Goal: Task Accomplishment & Management: Use online tool/utility

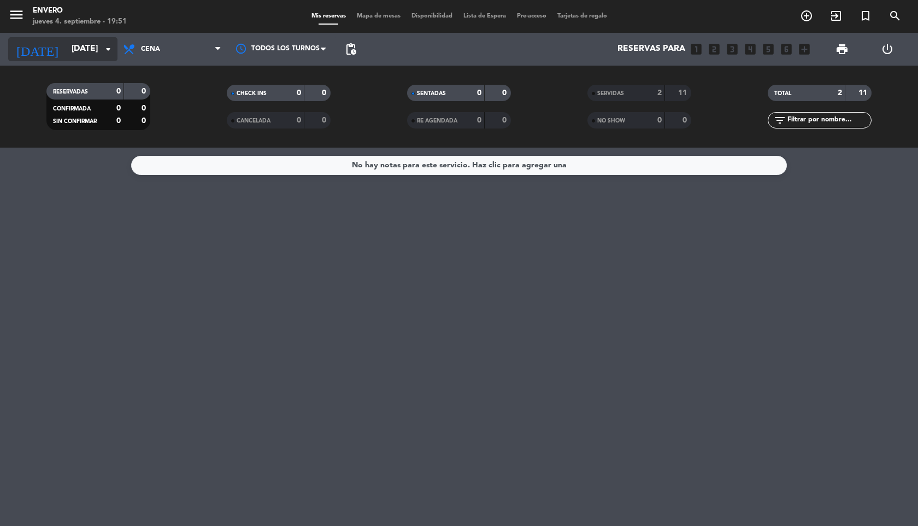
click at [82, 61] on div "[DATE] [DATE] arrow_drop_down" at bounding box center [62, 49] width 109 height 24
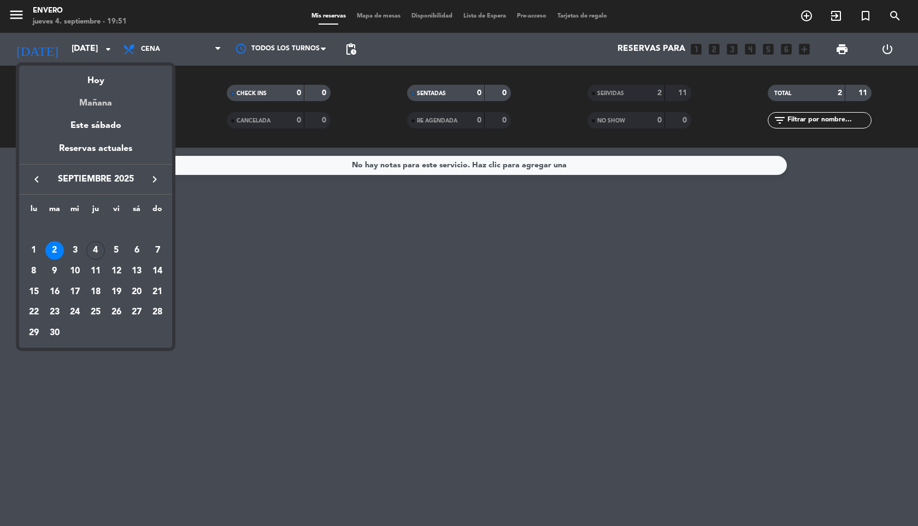
click at [92, 90] on div "Mañana" at bounding box center [95, 99] width 153 height 22
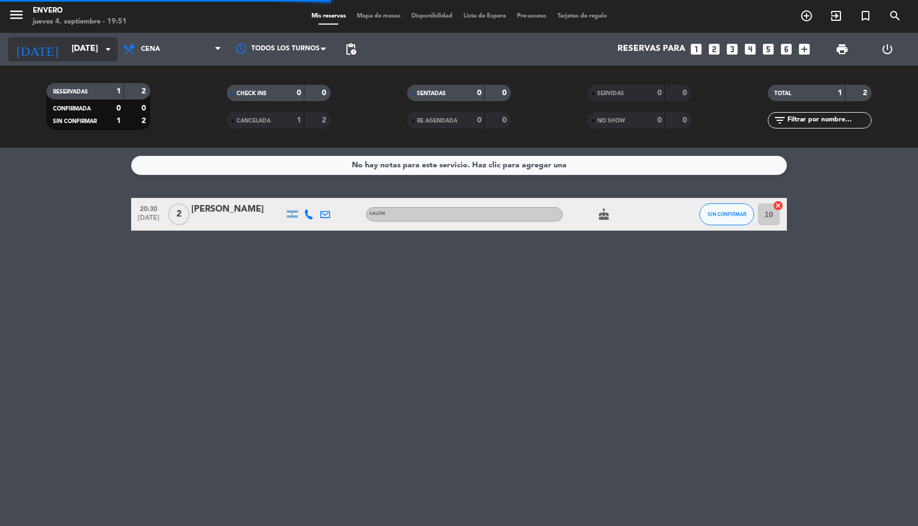
click at [66, 46] on input "[DATE]" at bounding box center [121, 49] width 110 height 21
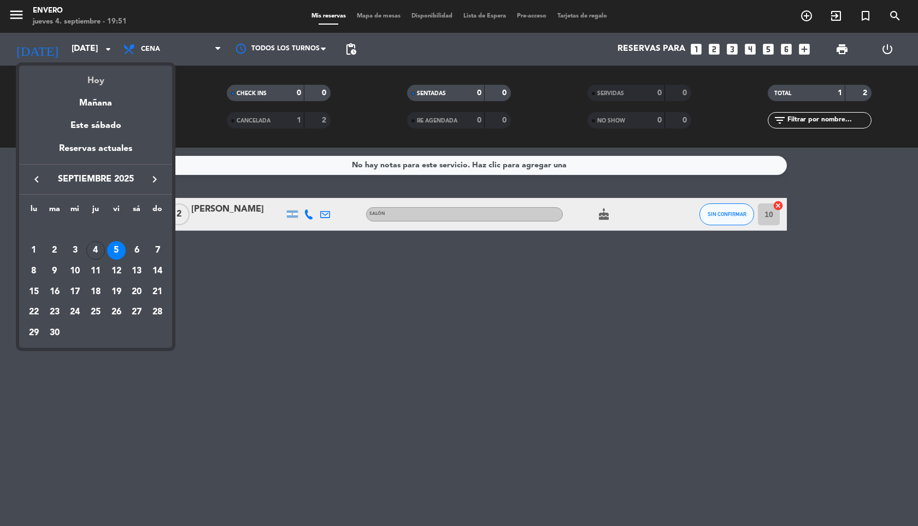
click at [85, 77] on div "Hoy" at bounding box center [95, 77] width 153 height 22
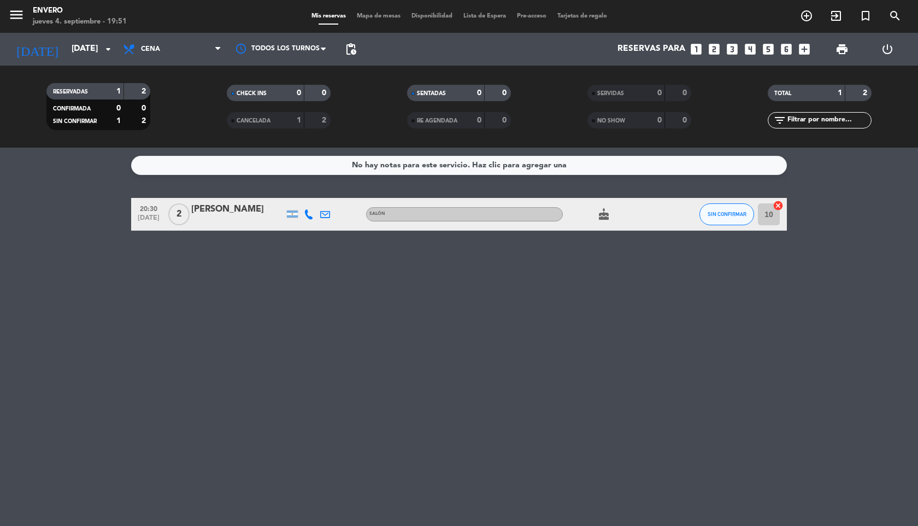
type input "[DEMOGRAPHIC_DATA][DATE]"
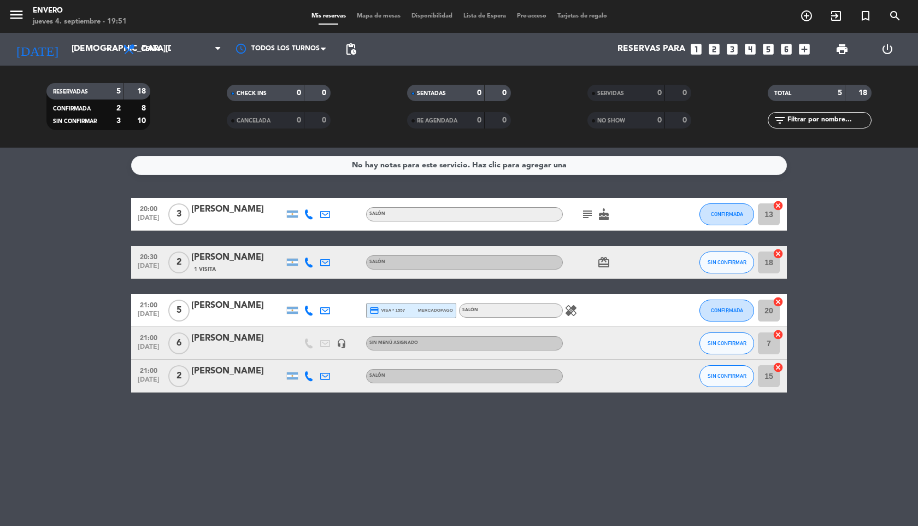
click at [380, 15] on span "Mapa de mesas" at bounding box center [378, 16] width 55 height 6
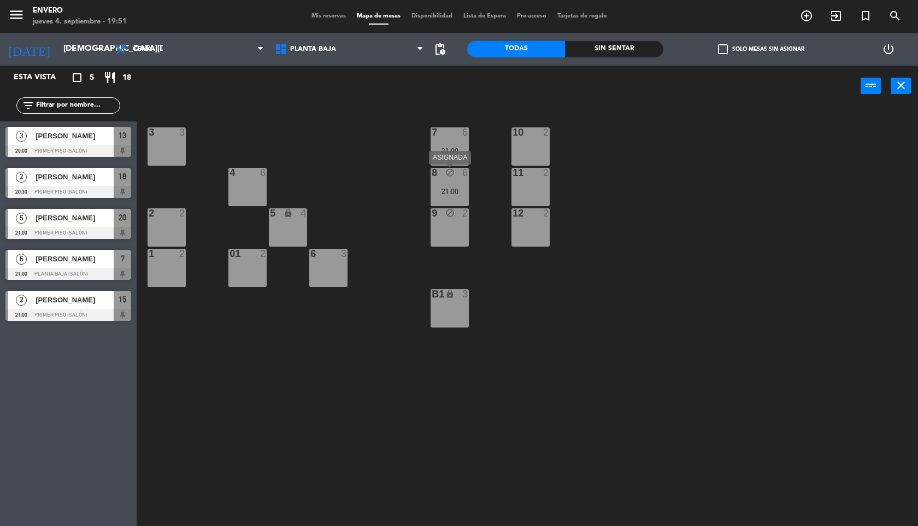
click at [456, 192] on div "21:00" at bounding box center [449, 191] width 38 height 8
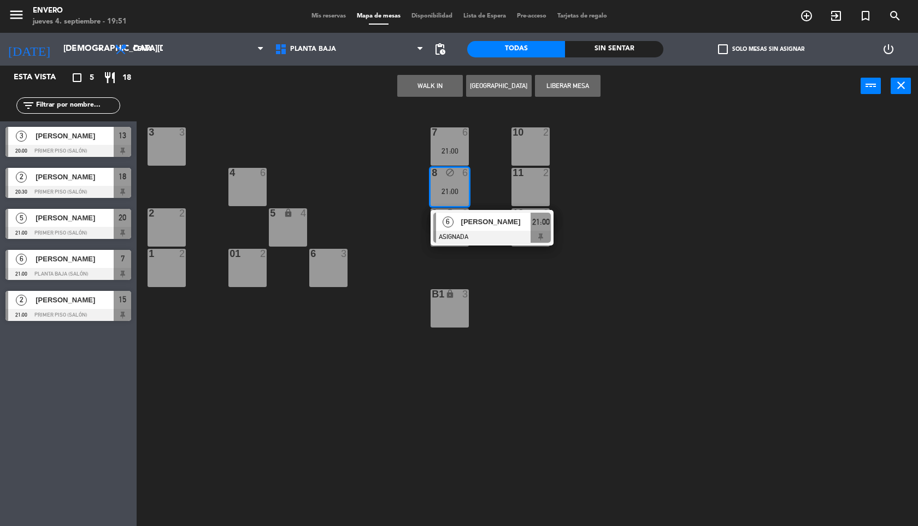
click at [518, 151] on div "10 2" at bounding box center [530, 146] width 38 height 38
click at [522, 175] on div at bounding box center [531, 173] width 18 height 10
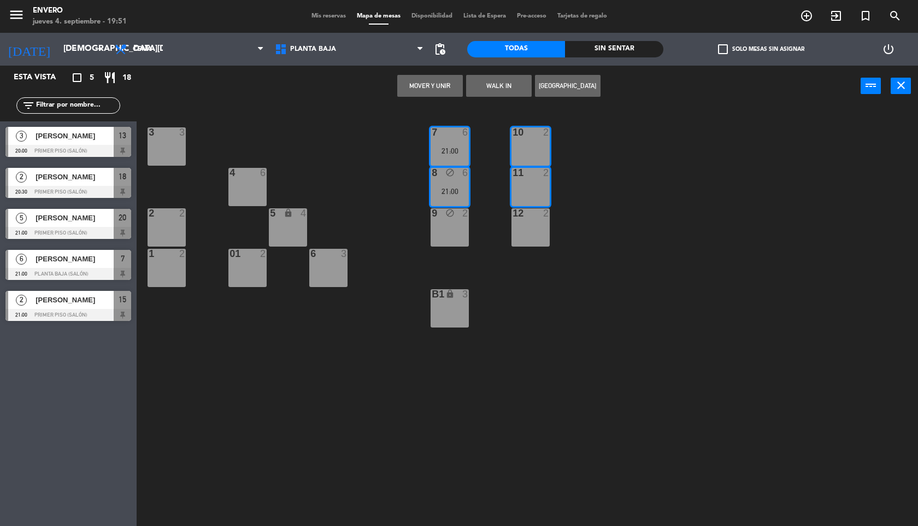
click at [526, 221] on div "12 2" at bounding box center [530, 227] width 38 height 38
click at [451, 92] on button "Mover y Unir" at bounding box center [430, 86] width 66 height 22
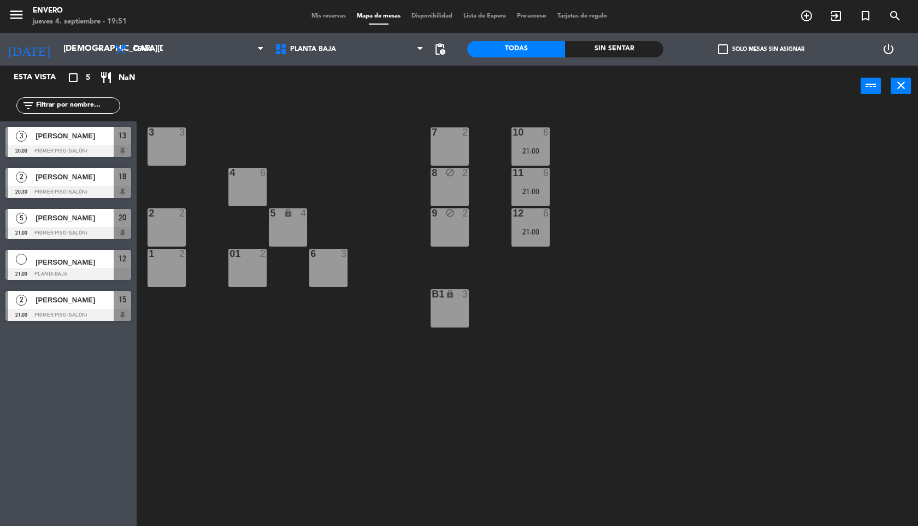
click at [444, 170] on div "block" at bounding box center [450, 173] width 18 height 10
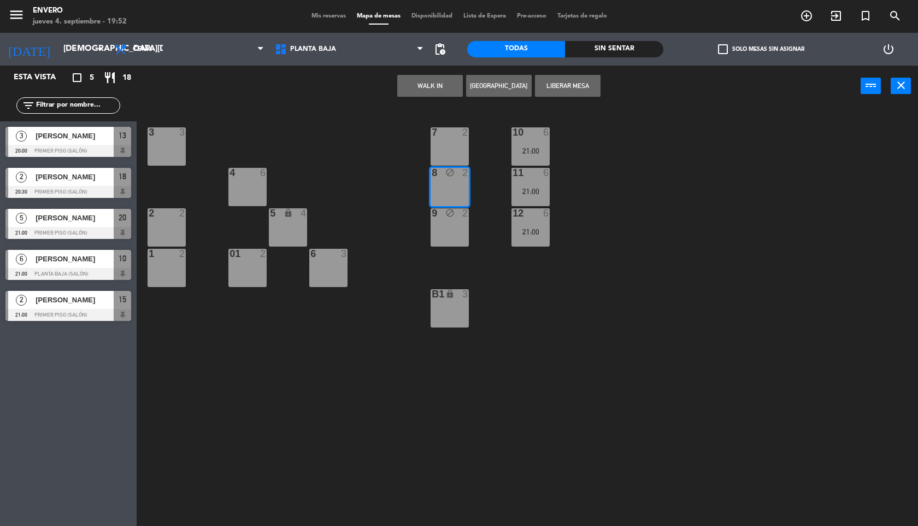
click at [564, 87] on button "Liberar Mesa" at bounding box center [568, 86] width 66 height 22
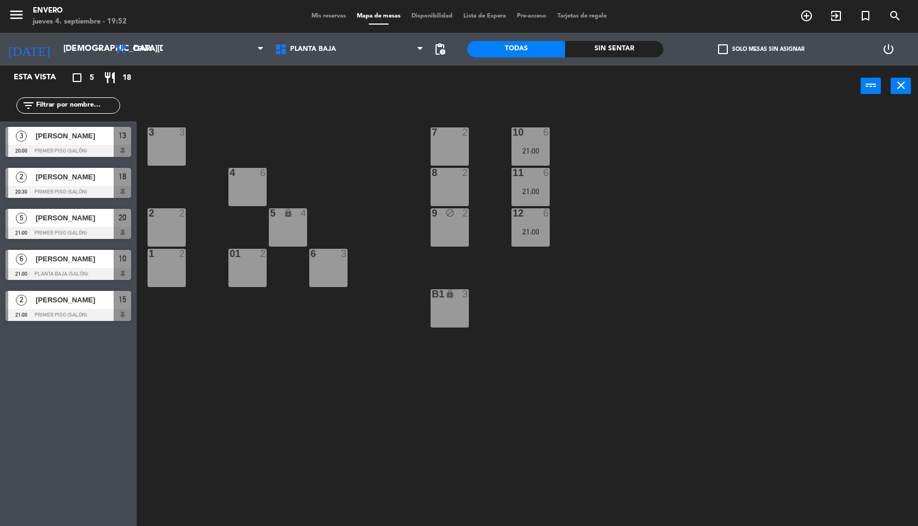
click at [439, 235] on div "9 block 2" at bounding box center [449, 227] width 38 height 38
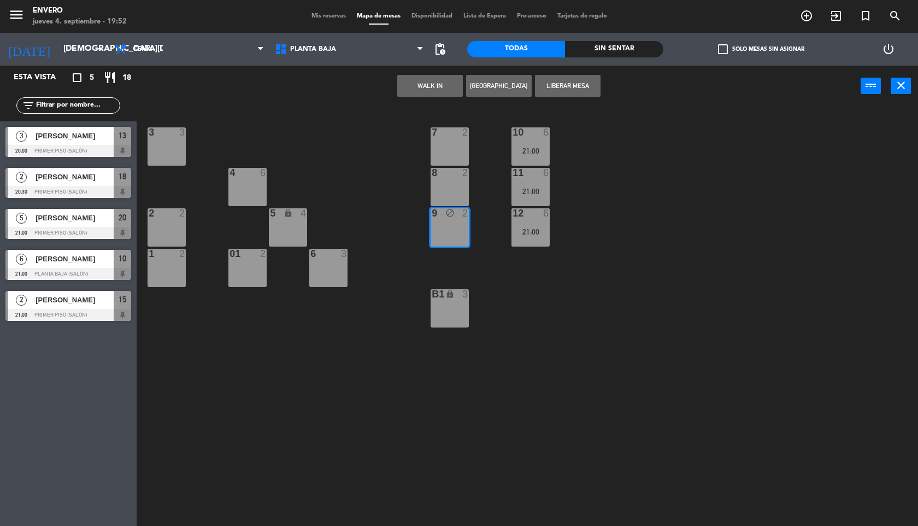
click at [550, 90] on button "Liberar Mesa" at bounding box center [568, 86] width 66 height 22
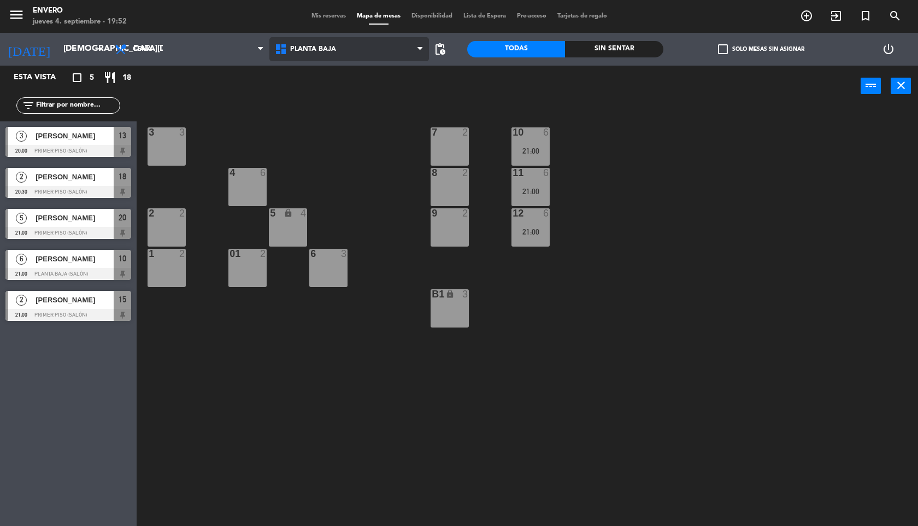
click at [315, 45] on span "Planta Baja" at bounding box center [313, 49] width 46 height 8
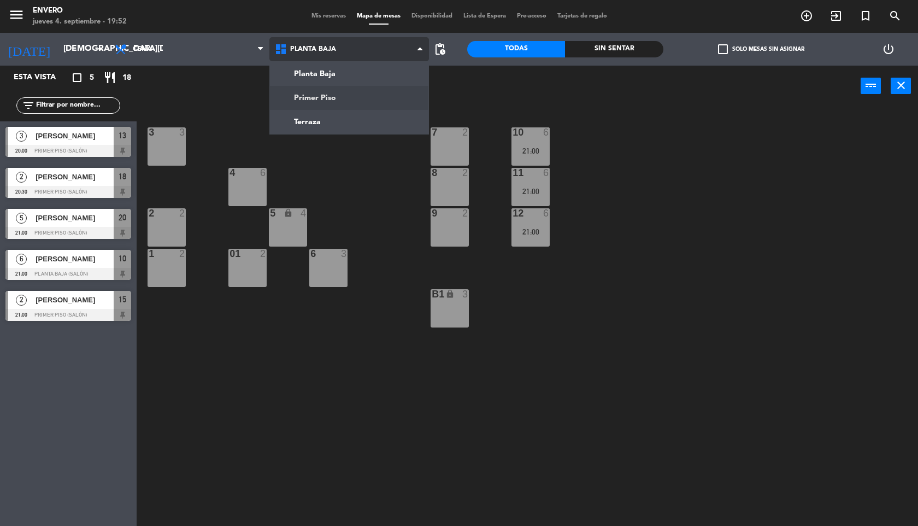
click at [332, 97] on ng-component "menu Envero [DATE] 4. septiembre - 19:52 Mis reservas Mapa de mesas Disponibili…" at bounding box center [459, 263] width 918 height 527
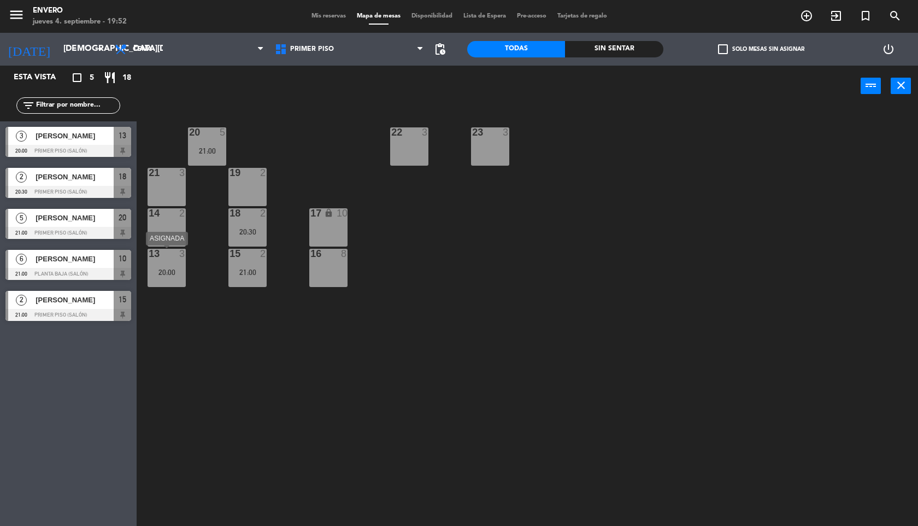
click at [179, 274] on div "20:00" at bounding box center [166, 272] width 38 height 8
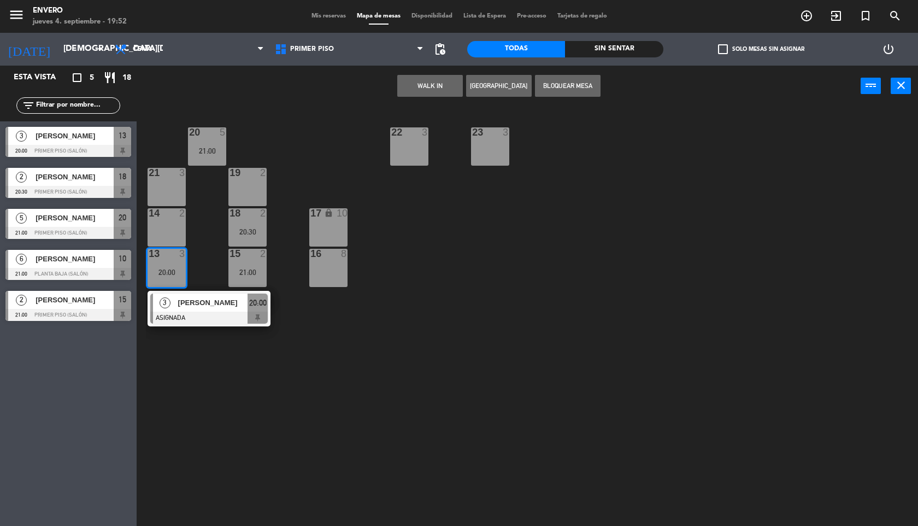
click at [176, 226] on div "14 2" at bounding box center [166, 227] width 38 height 38
click at [163, 275] on div "20:00" at bounding box center [166, 272] width 38 height 8
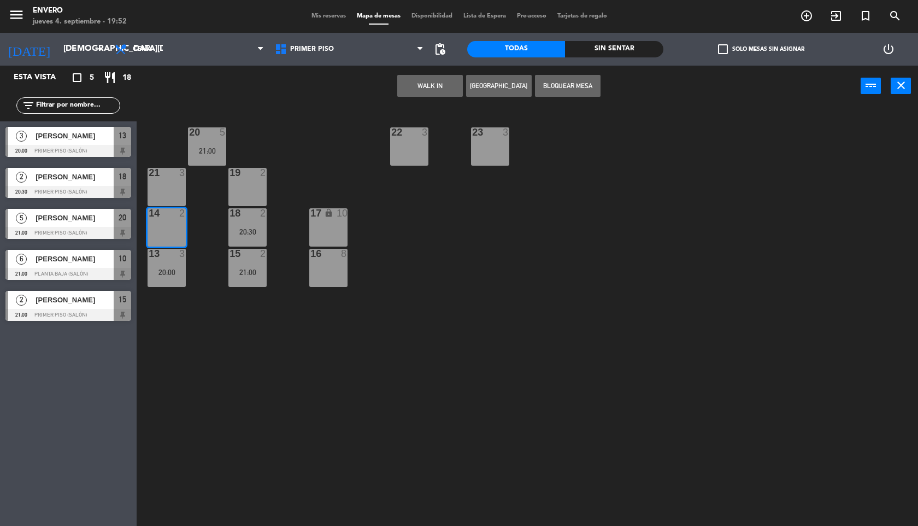
click at [177, 228] on div "14 2" at bounding box center [166, 227] width 38 height 38
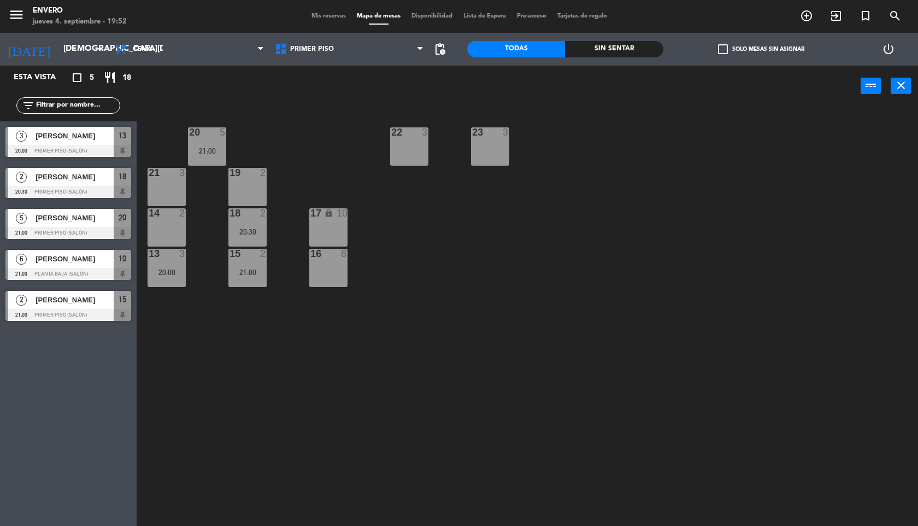
click at [177, 228] on div "14 2" at bounding box center [166, 227] width 38 height 38
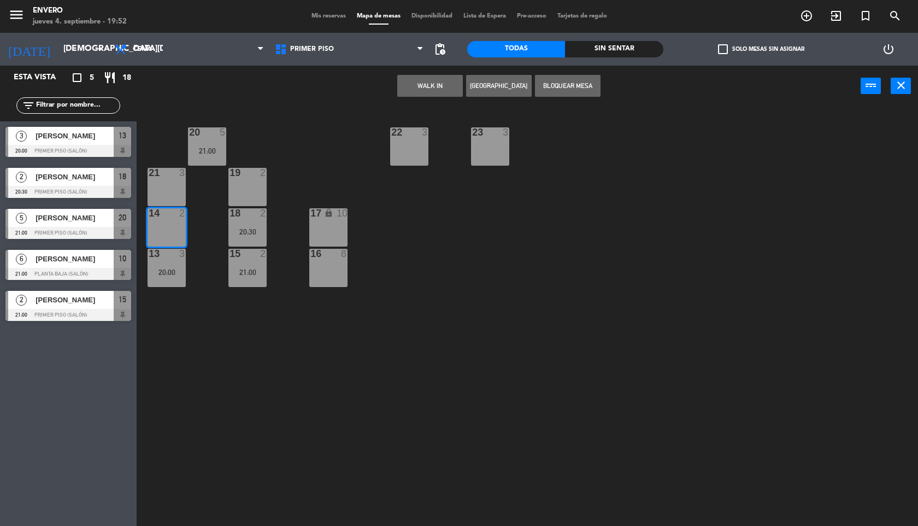
click at [173, 269] on div "20:00" at bounding box center [166, 272] width 38 height 8
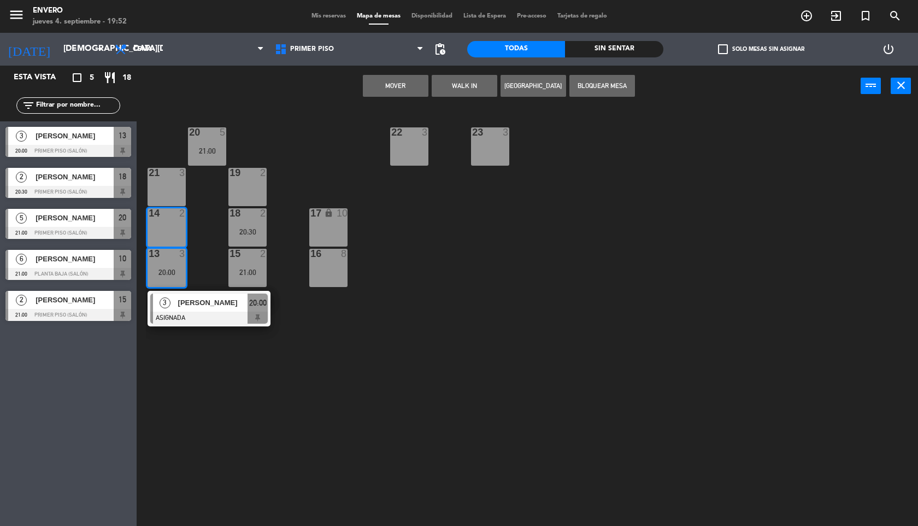
click at [158, 267] on div "13 3 20:00" at bounding box center [166, 268] width 38 height 38
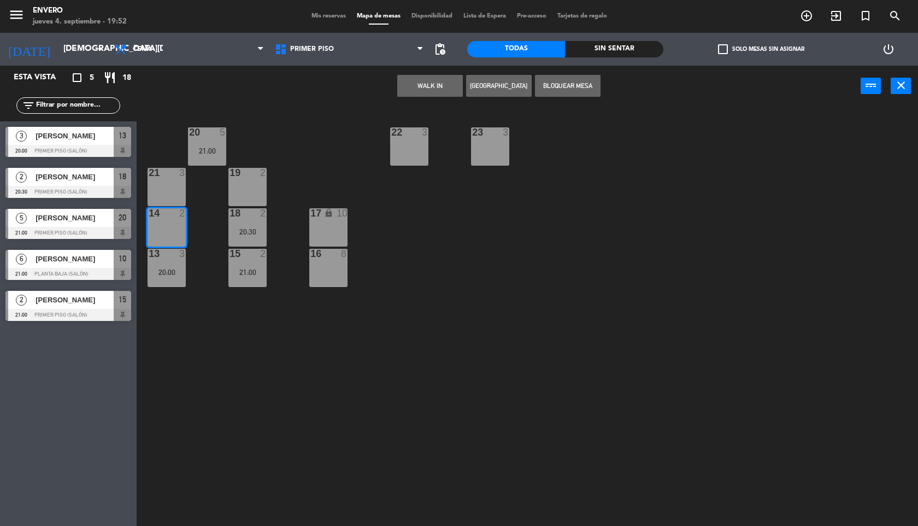
click at [173, 227] on div "14 2" at bounding box center [166, 227] width 38 height 38
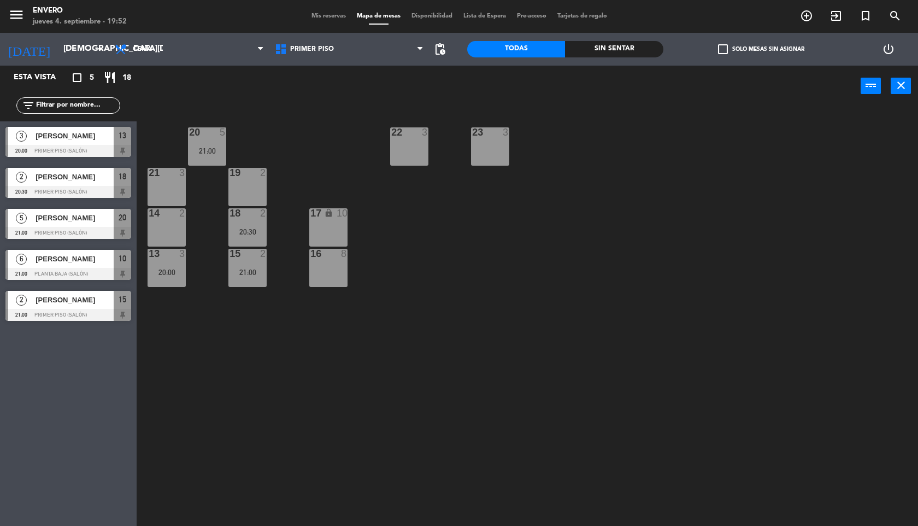
click at [166, 268] on div "20:00" at bounding box center [166, 272] width 38 height 8
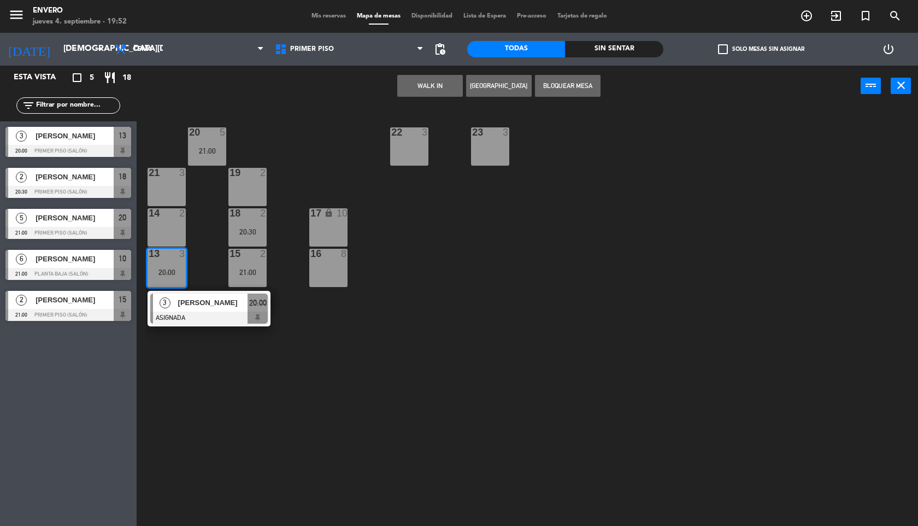
click at [199, 308] on span "[PERSON_NAME]" at bounding box center [213, 302] width 70 height 11
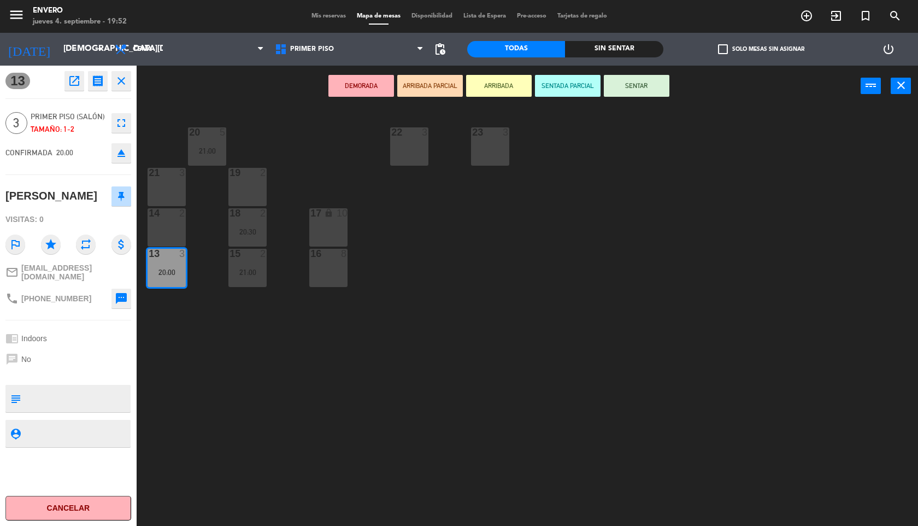
click at [121, 157] on icon "eject" at bounding box center [121, 152] width 13 height 13
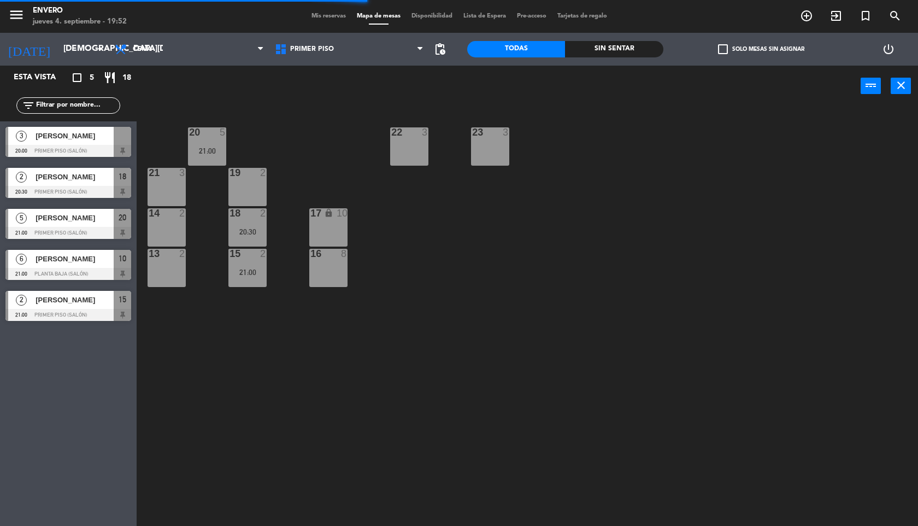
click at [87, 151] on div at bounding box center [68, 151] width 126 height 12
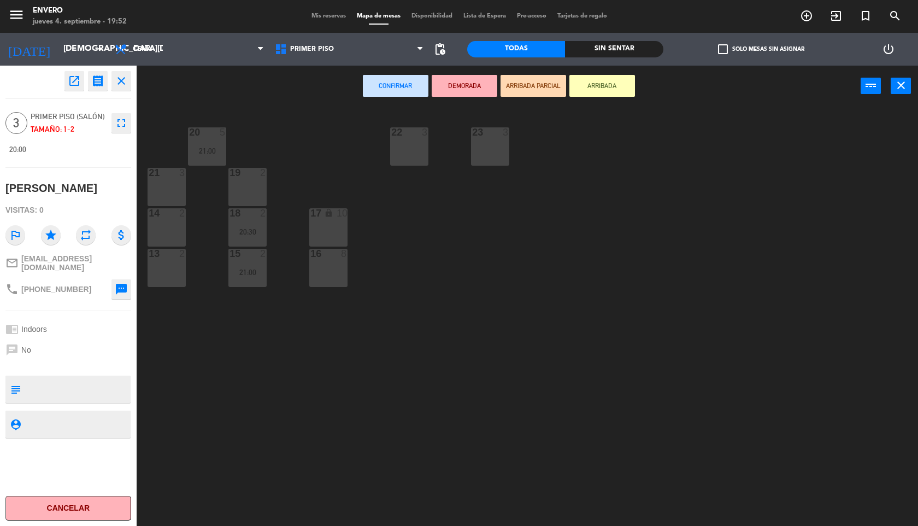
click at [173, 264] on div "13 2" at bounding box center [166, 268] width 38 height 38
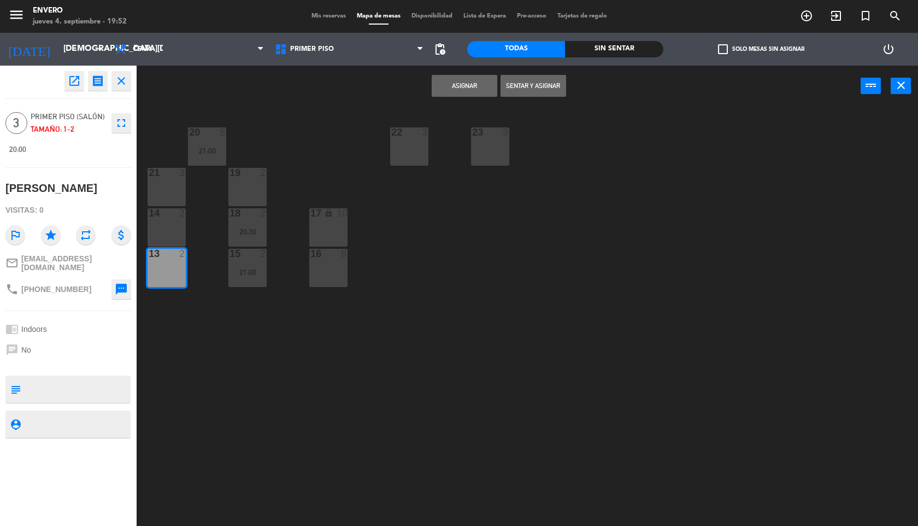
click at [174, 211] on div at bounding box center [167, 213] width 18 height 10
click at [462, 87] on button "Asignar" at bounding box center [465, 86] width 66 height 22
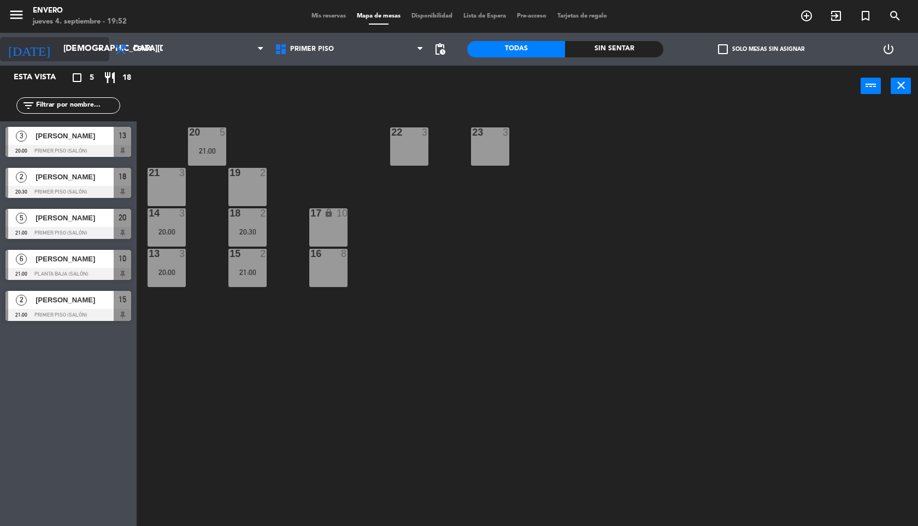
click at [58, 56] on input "[DEMOGRAPHIC_DATA][DATE]" at bounding box center [113, 49] width 110 height 21
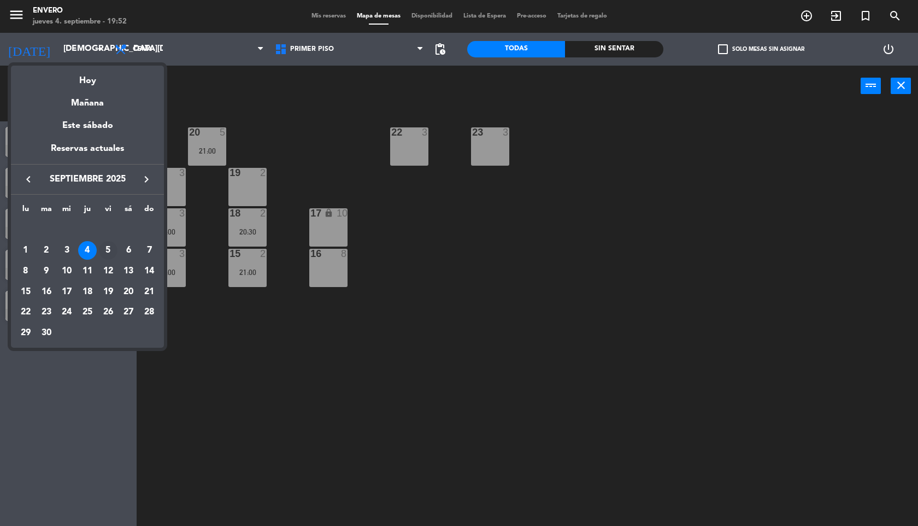
click at [110, 251] on div "5" at bounding box center [108, 250] width 19 height 19
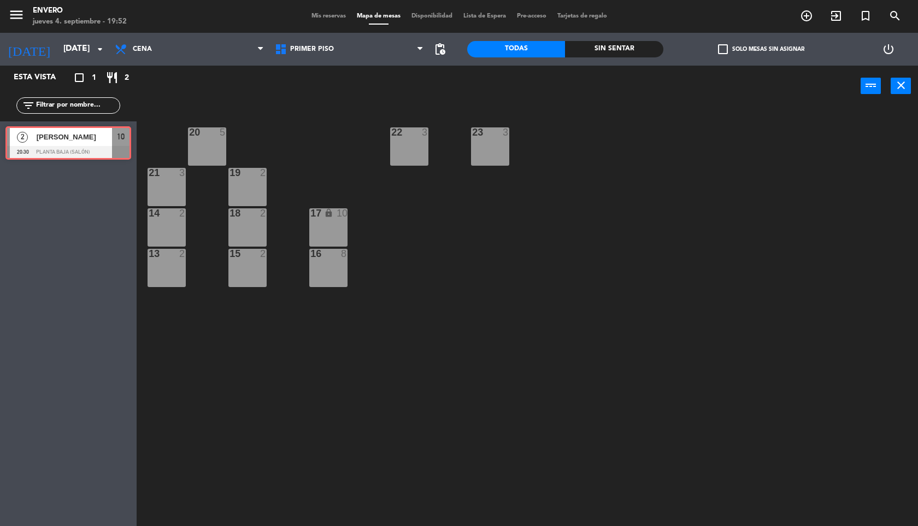
click at [75, 136] on div "2 [PERSON_NAME] 20:30 Planta Baja (Salón) 10 2 [PERSON_NAME] 20:30 Planta Baja …" at bounding box center [68, 143] width 137 height 44
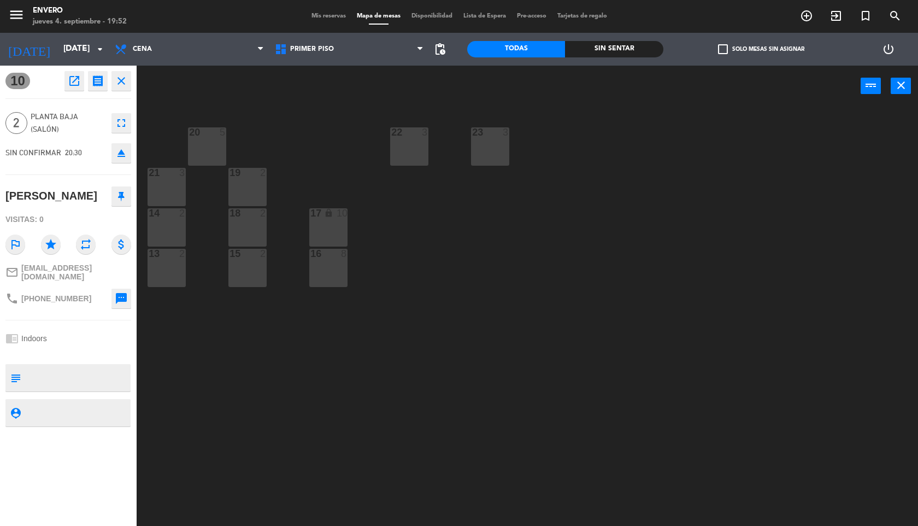
click at [120, 199] on icon at bounding box center [121, 196] width 7 height 10
click at [121, 76] on icon "close" at bounding box center [121, 80] width 13 height 13
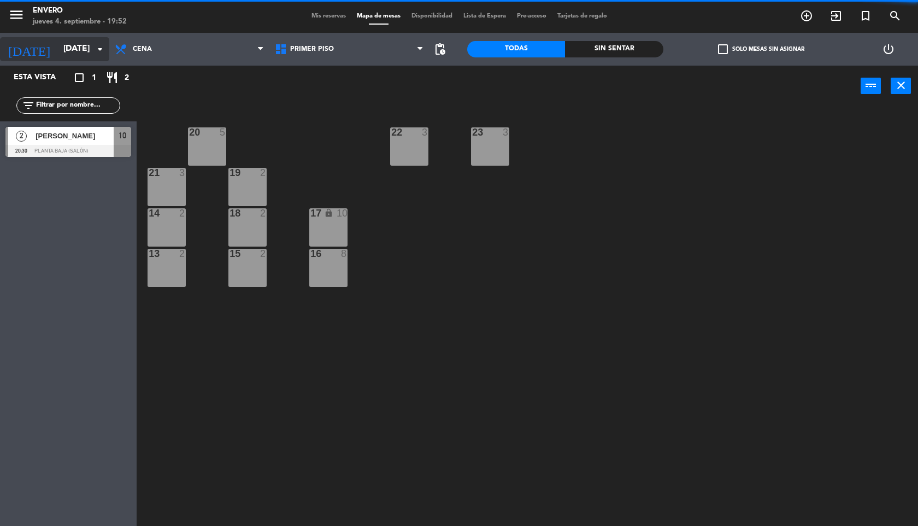
click at [70, 49] on input "[DATE]" at bounding box center [113, 49] width 110 height 21
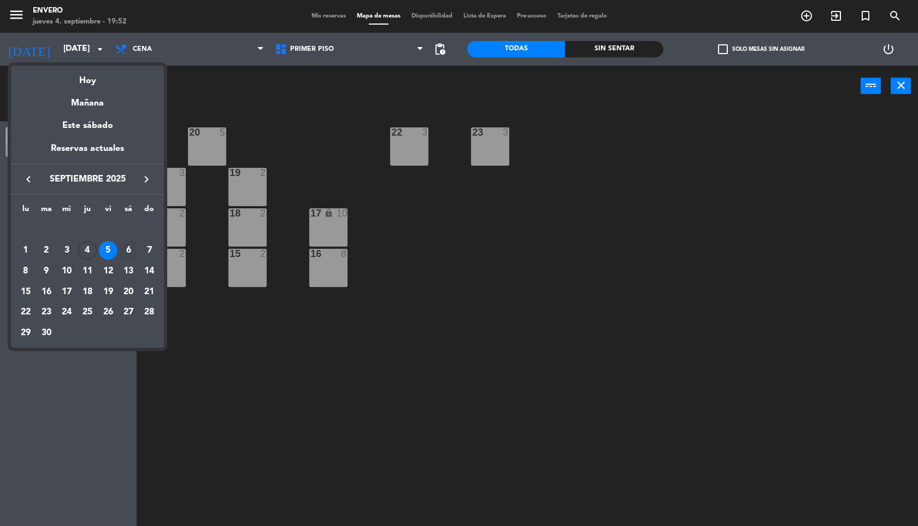
click at [133, 246] on div "6" at bounding box center [128, 250] width 19 height 19
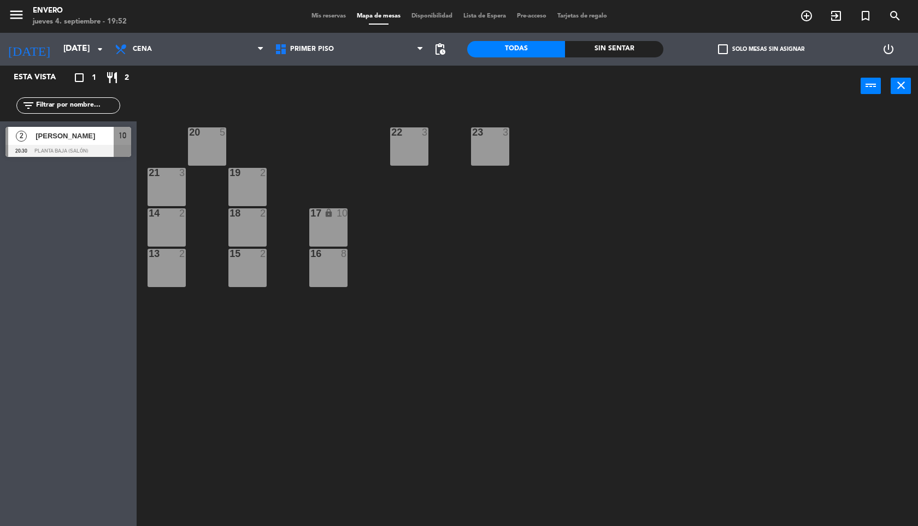
type input "[DATE]"
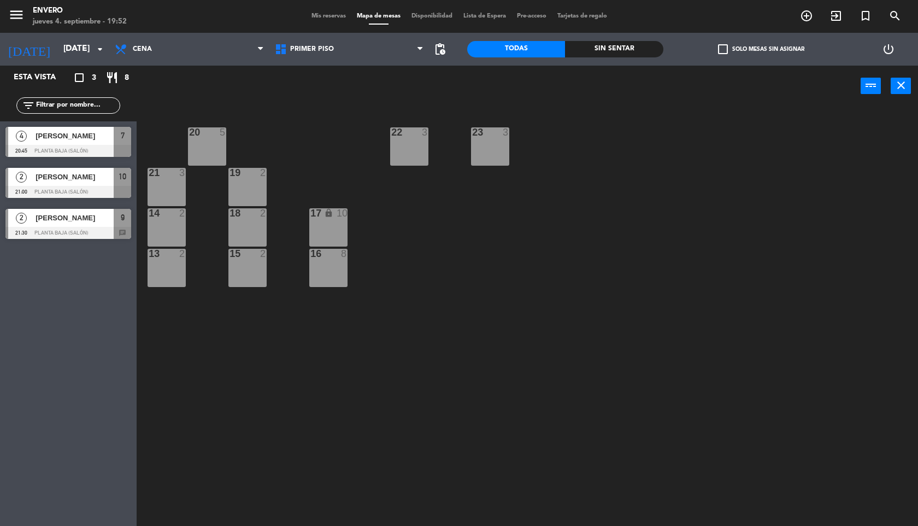
click at [88, 179] on span "[PERSON_NAME]" at bounding box center [75, 176] width 78 height 11
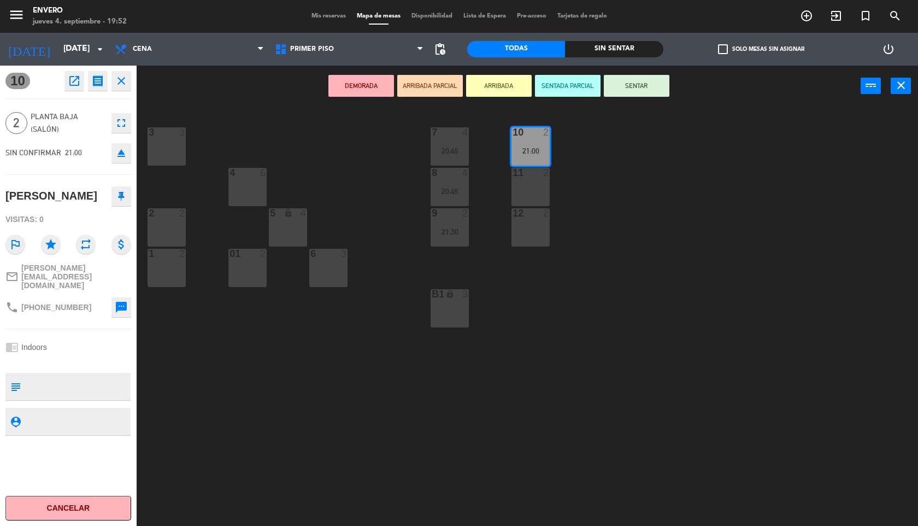
click at [119, 204] on button at bounding box center [121, 196] width 20 height 20
click at [122, 78] on icon "close" at bounding box center [121, 80] width 13 height 13
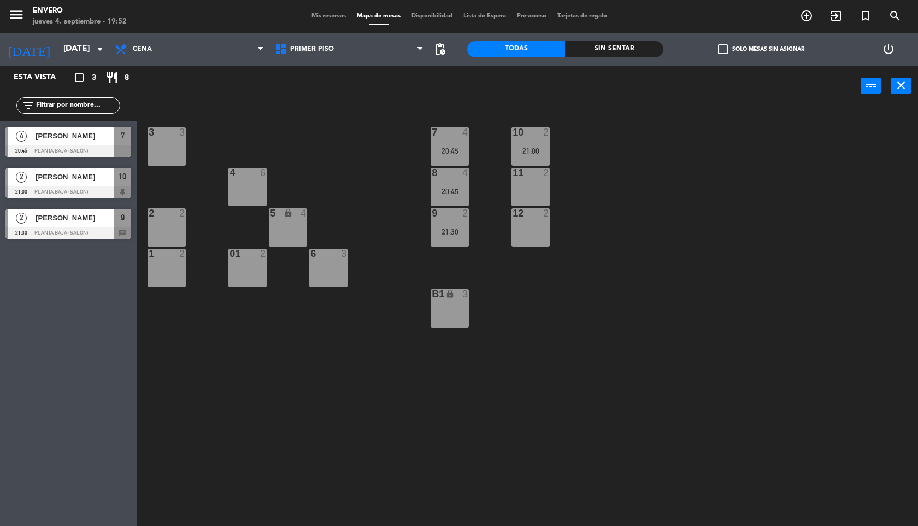
click at [82, 138] on div "4 [PERSON_NAME] 20:45 Planta Baja (Salón) 7" at bounding box center [68, 141] width 137 height 41
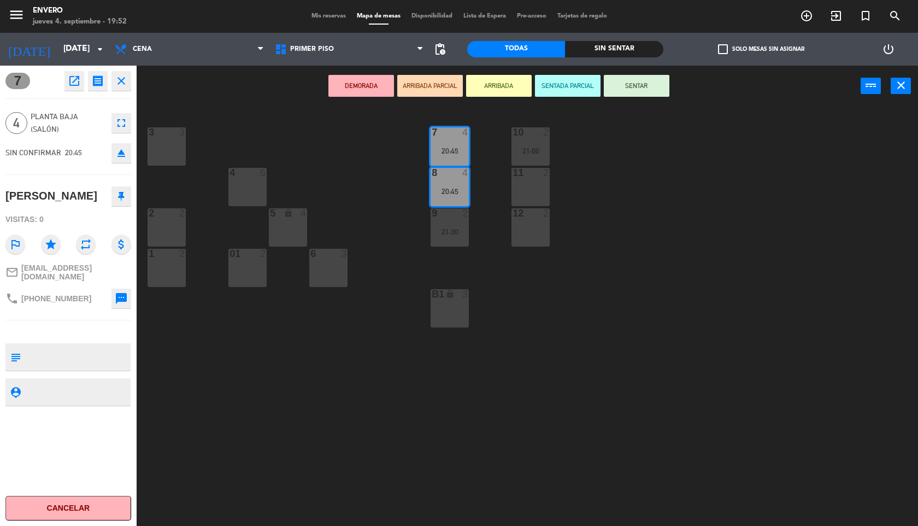
click at [119, 191] on icon at bounding box center [121, 196] width 7 height 10
